Goal: Transaction & Acquisition: Subscribe to service/newsletter

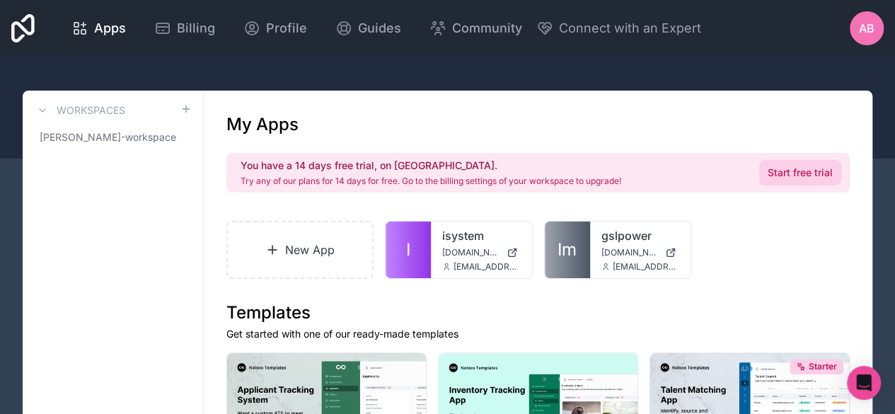
click at [804, 166] on link "Start free trial" at bounding box center [800, 172] width 82 height 25
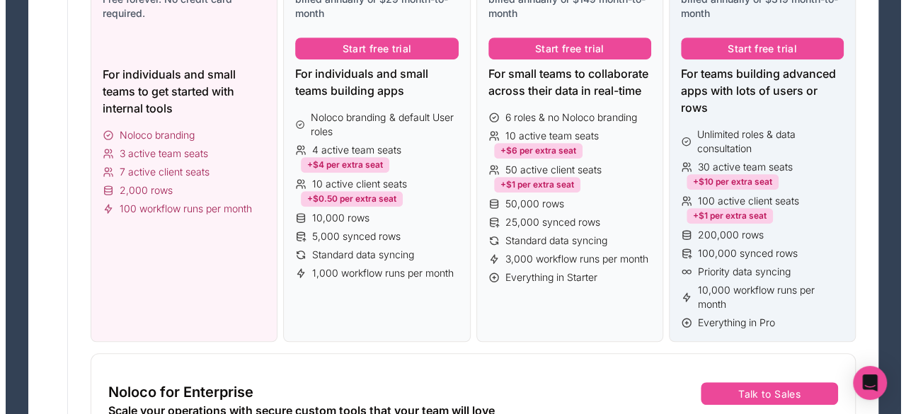
scroll to position [212, 0]
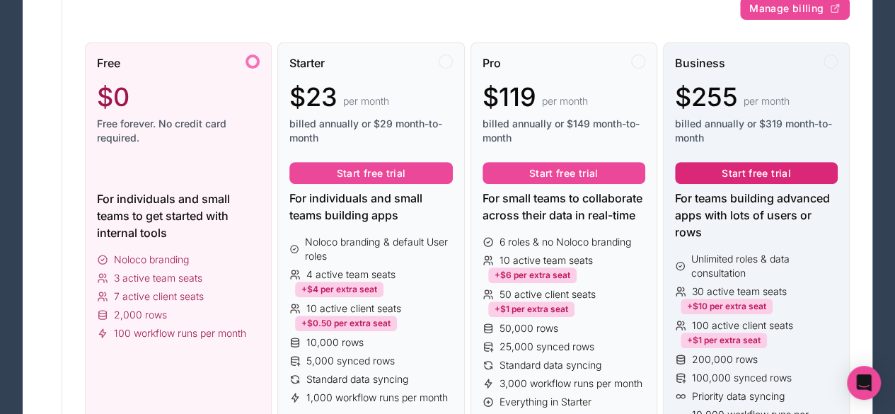
click at [771, 172] on button "Start free trial" at bounding box center [756, 173] width 163 height 23
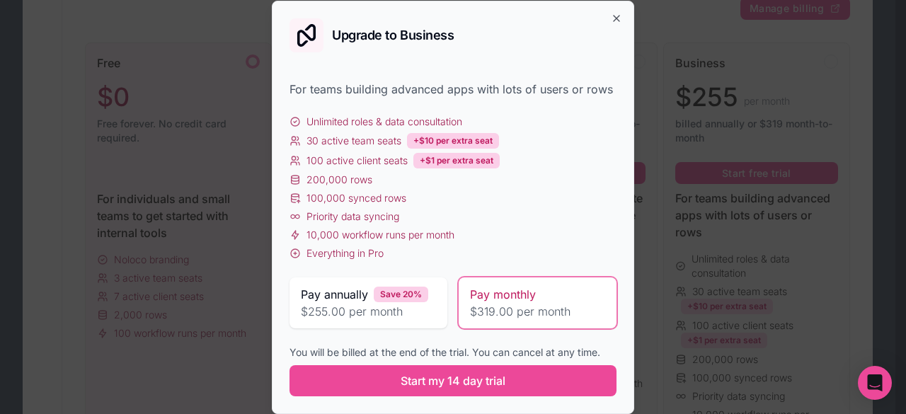
click at [524, 284] on div "Pay monthly $319.00 per month" at bounding box center [538, 302] width 158 height 51
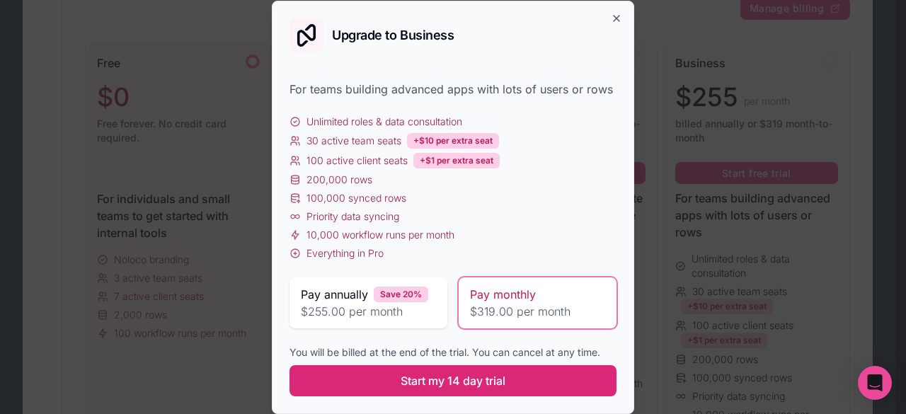
click at [564, 387] on button "Start my 14 day trial" at bounding box center [452, 380] width 327 height 31
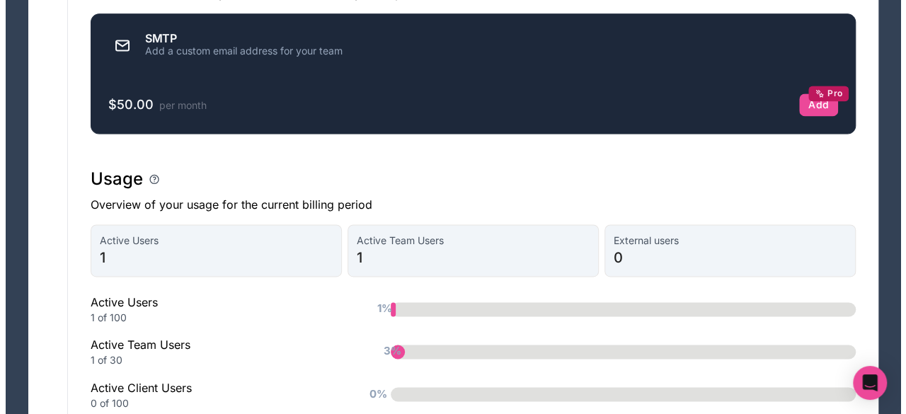
scroll to position [1055, 0]
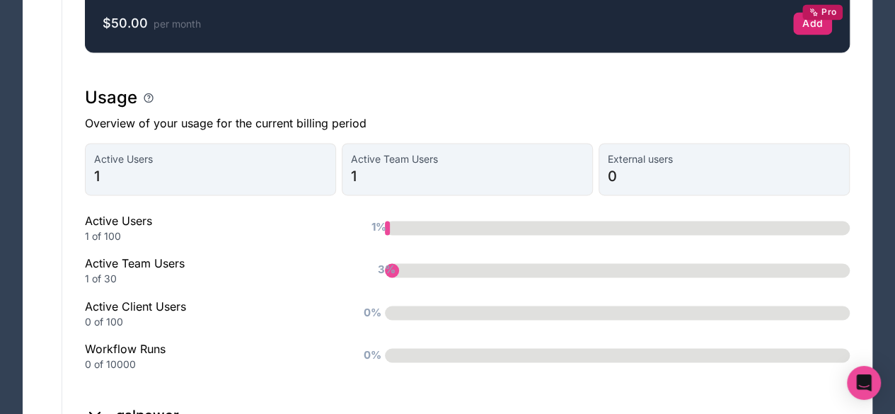
click at [808, 25] on div "Add Pro" at bounding box center [813, 23] width 21 height 13
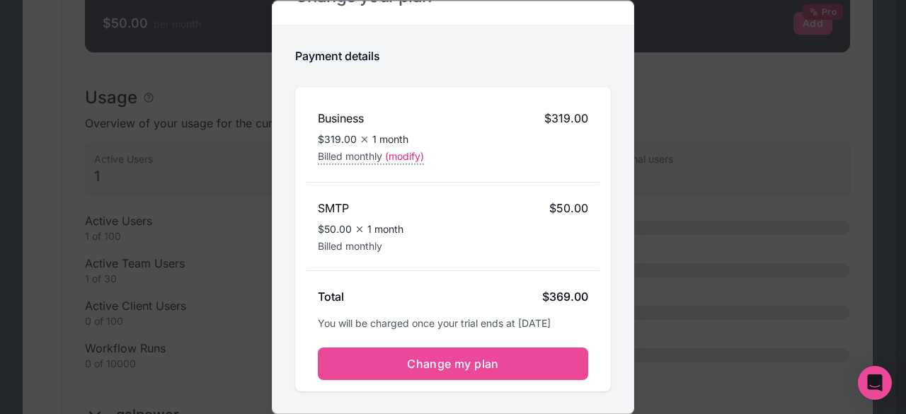
scroll to position [45, 0]
click at [413, 149] on span "(modify)" at bounding box center [404, 156] width 39 height 14
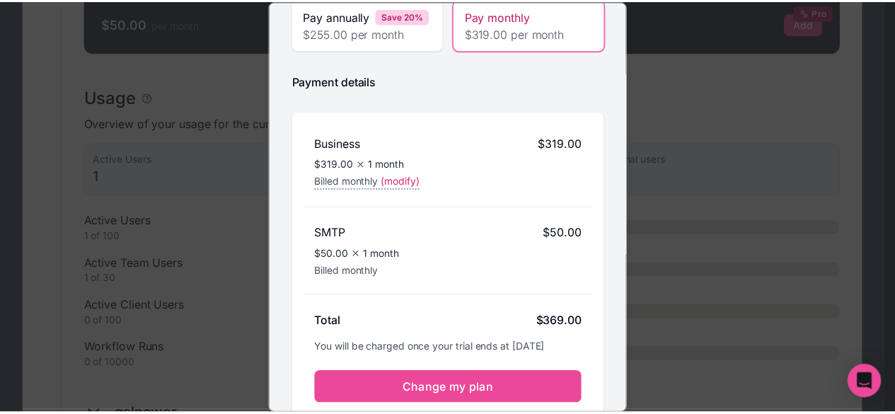
scroll to position [0, 0]
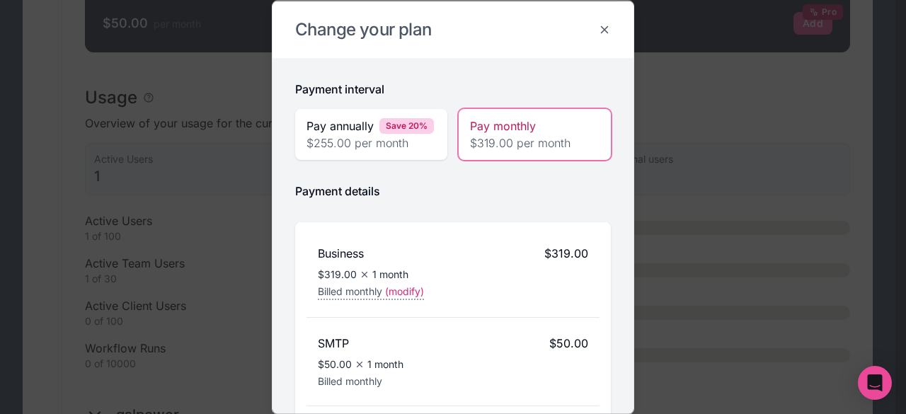
click at [598, 23] on icon at bounding box center [604, 29] width 13 height 13
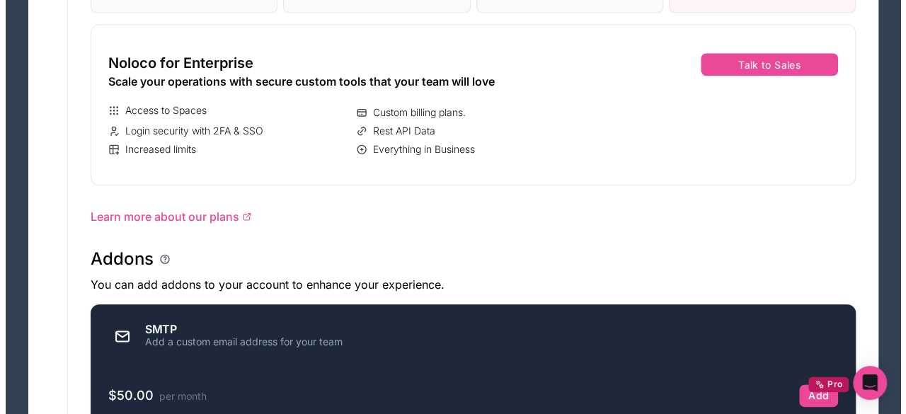
scroll to position [771, 0]
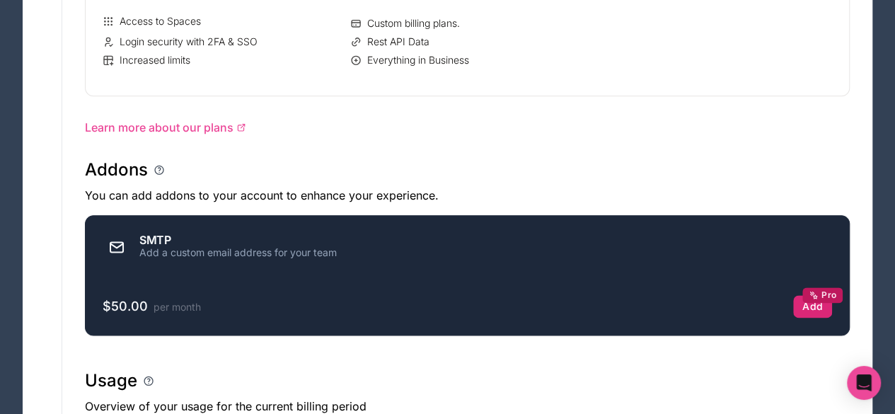
click at [804, 308] on div "Add Pro" at bounding box center [813, 306] width 21 height 13
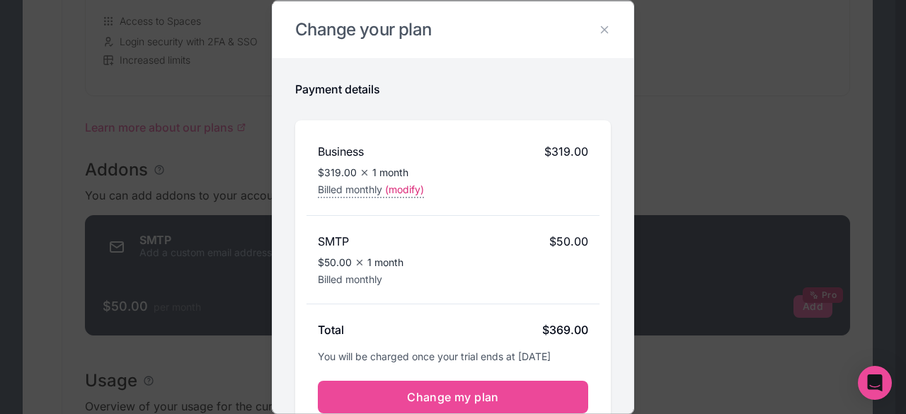
scroll to position [45, 0]
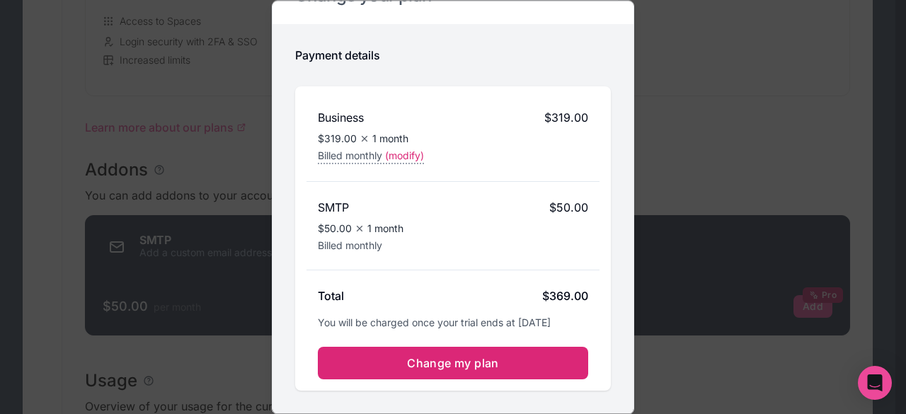
click at [486, 357] on span "Change my plan" at bounding box center [453, 363] width 92 height 14
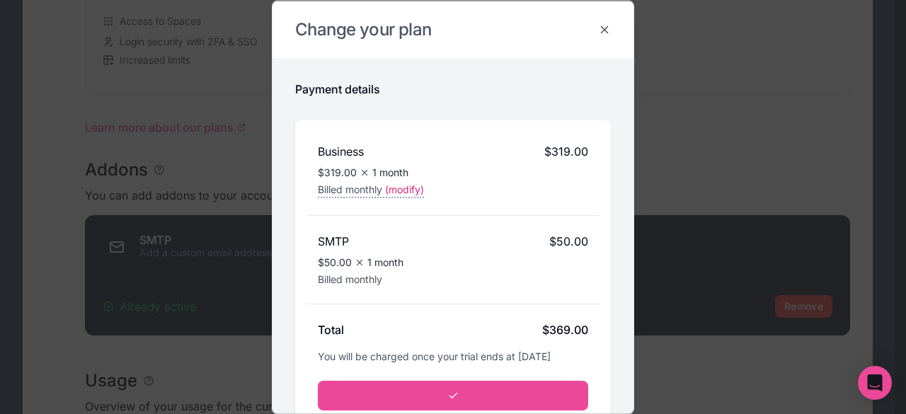
click at [598, 28] on icon at bounding box center [604, 29] width 13 height 13
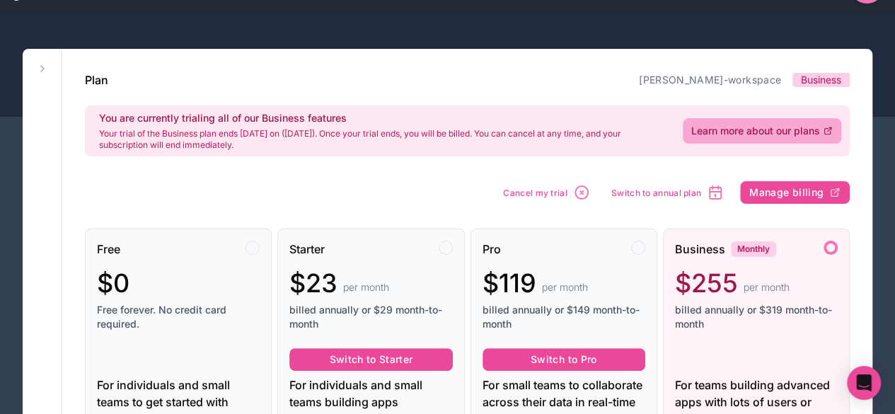
scroll to position [71, 0]
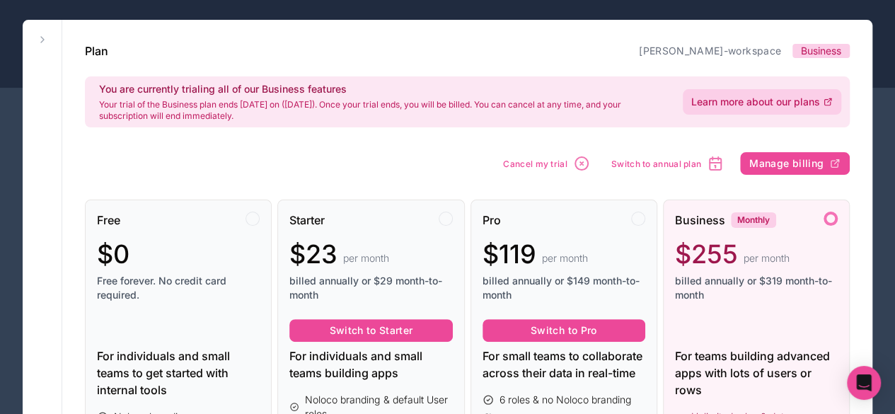
click at [723, 98] on span "Learn more about our plans" at bounding box center [756, 102] width 129 height 14
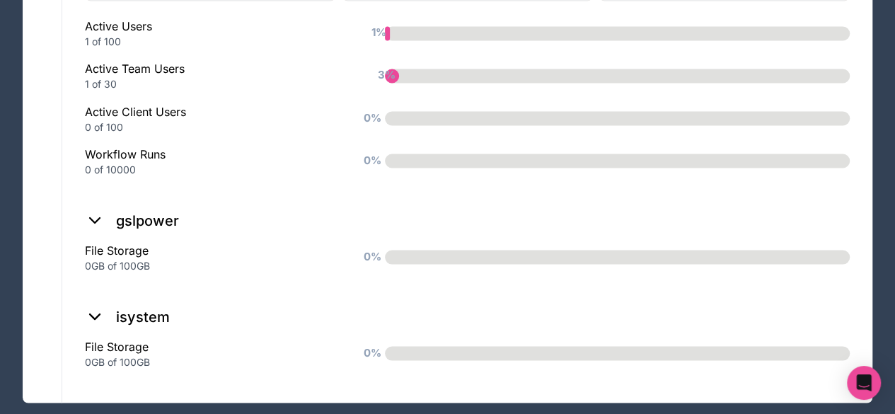
scroll to position [1267, 0]
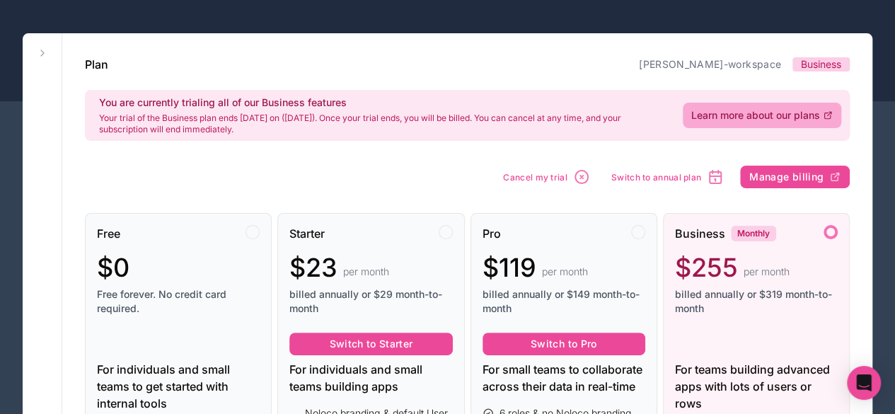
scroll to position [0, 0]
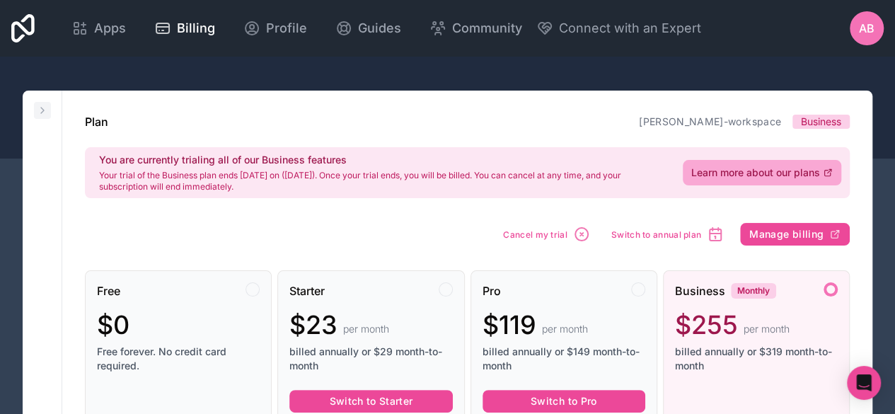
click at [42, 110] on icon at bounding box center [42, 111] width 3 height 6
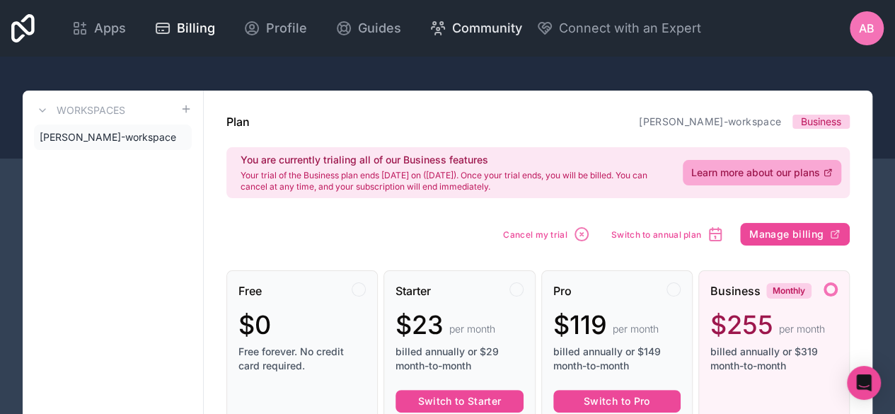
click at [497, 25] on span "Community" at bounding box center [487, 28] width 70 height 20
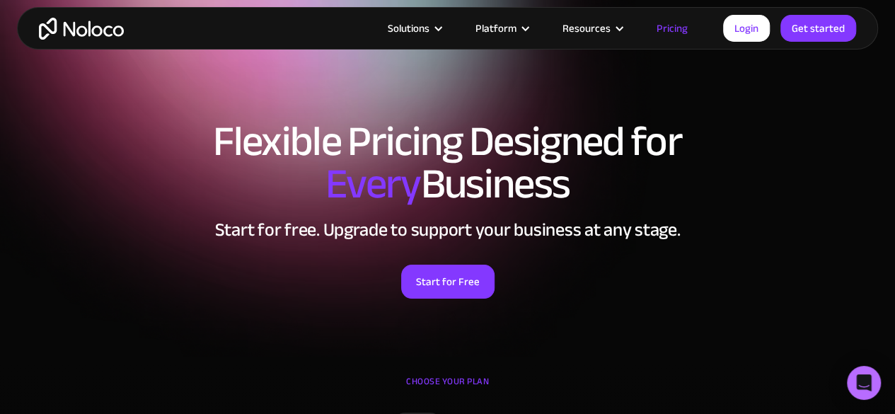
scroll to position [71, 0]
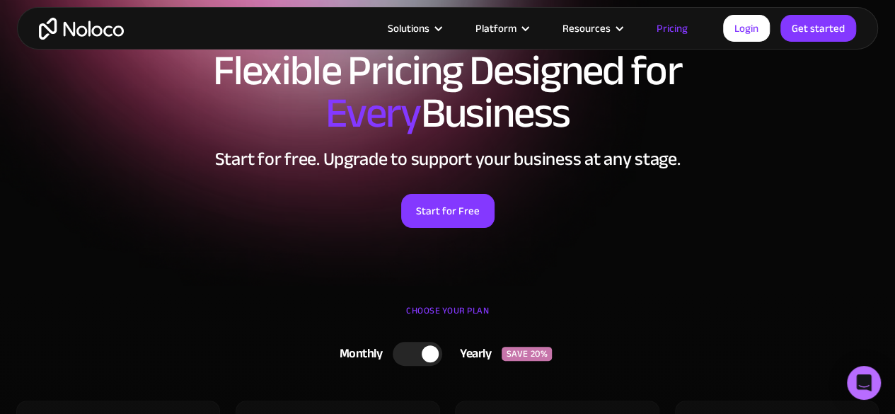
click at [464, 314] on div "CHOOSE YOUR PLAN" at bounding box center [447, 317] width 867 height 35
click at [477, 306] on div "CHOOSE YOUR PLAN" at bounding box center [447, 317] width 867 height 35
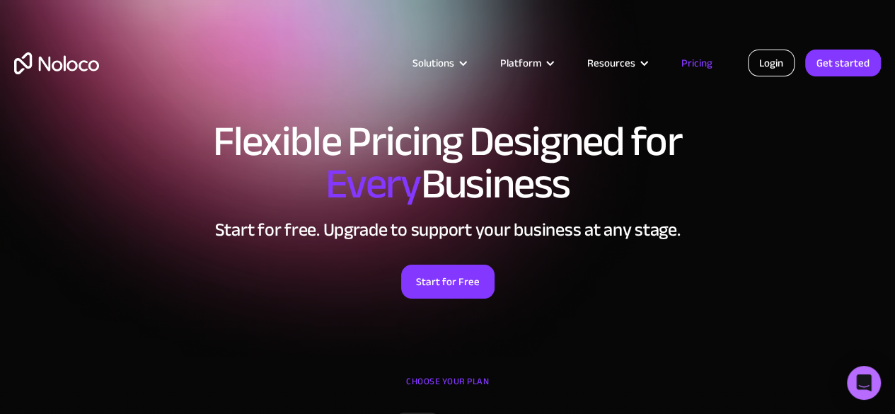
click at [765, 64] on link "Login" at bounding box center [771, 63] width 47 height 27
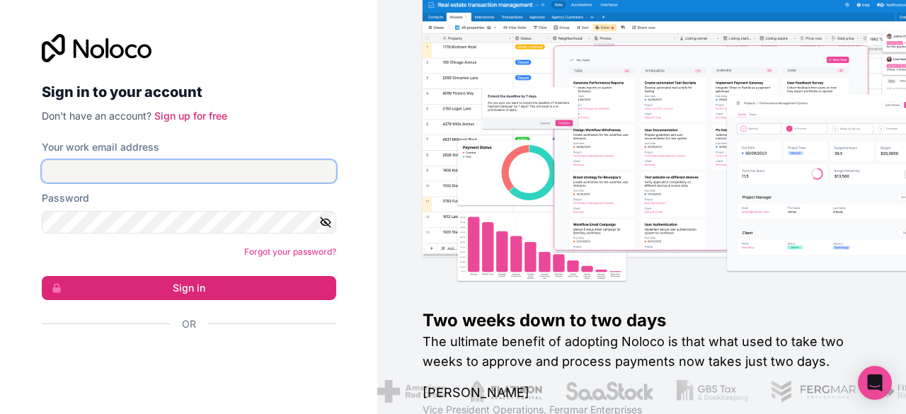
click at [186, 166] on input "Your work email address" at bounding box center [189, 171] width 294 height 23
type input "[EMAIL_ADDRESS][DOMAIN_NAME]"
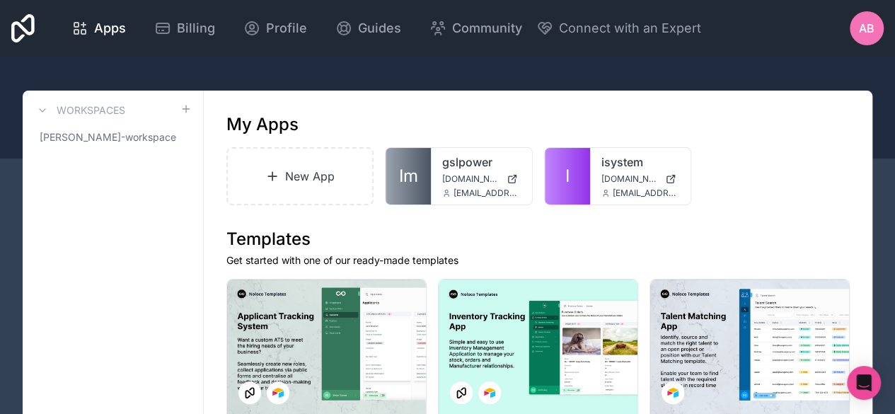
scroll to position [142, 0]
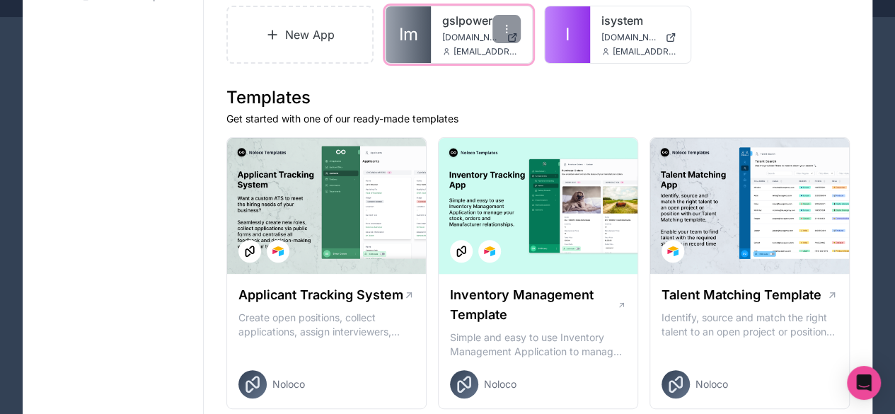
click at [469, 32] on span "[DOMAIN_NAME]" at bounding box center [471, 37] width 58 height 11
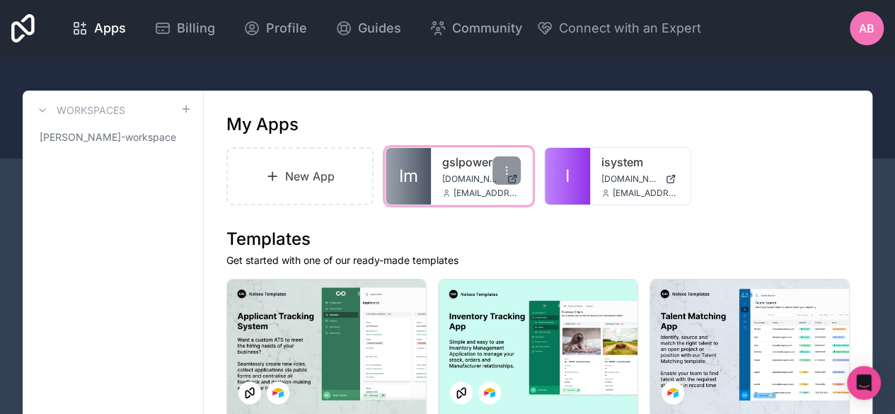
click at [444, 182] on span "[DOMAIN_NAME]" at bounding box center [471, 178] width 58 height 11
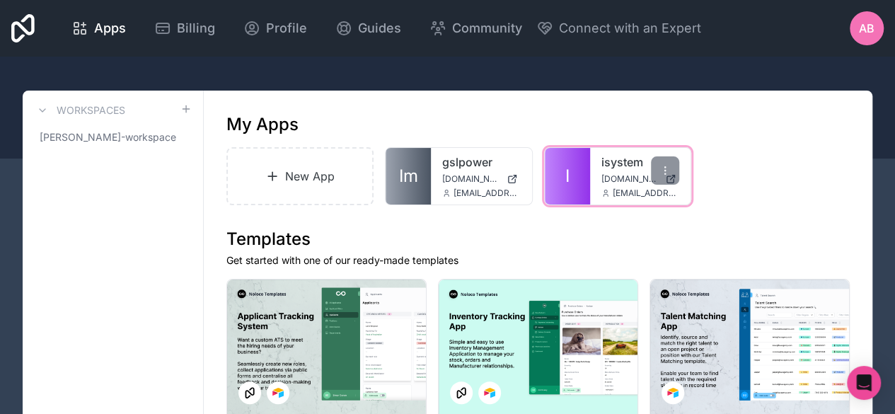
click at [603, 180] on span "[DOMAIN_NAME]" at bounding box center [631, 178] width 58 height 11
